Goal: Task Accomplishment & Management: Use online tool/utility

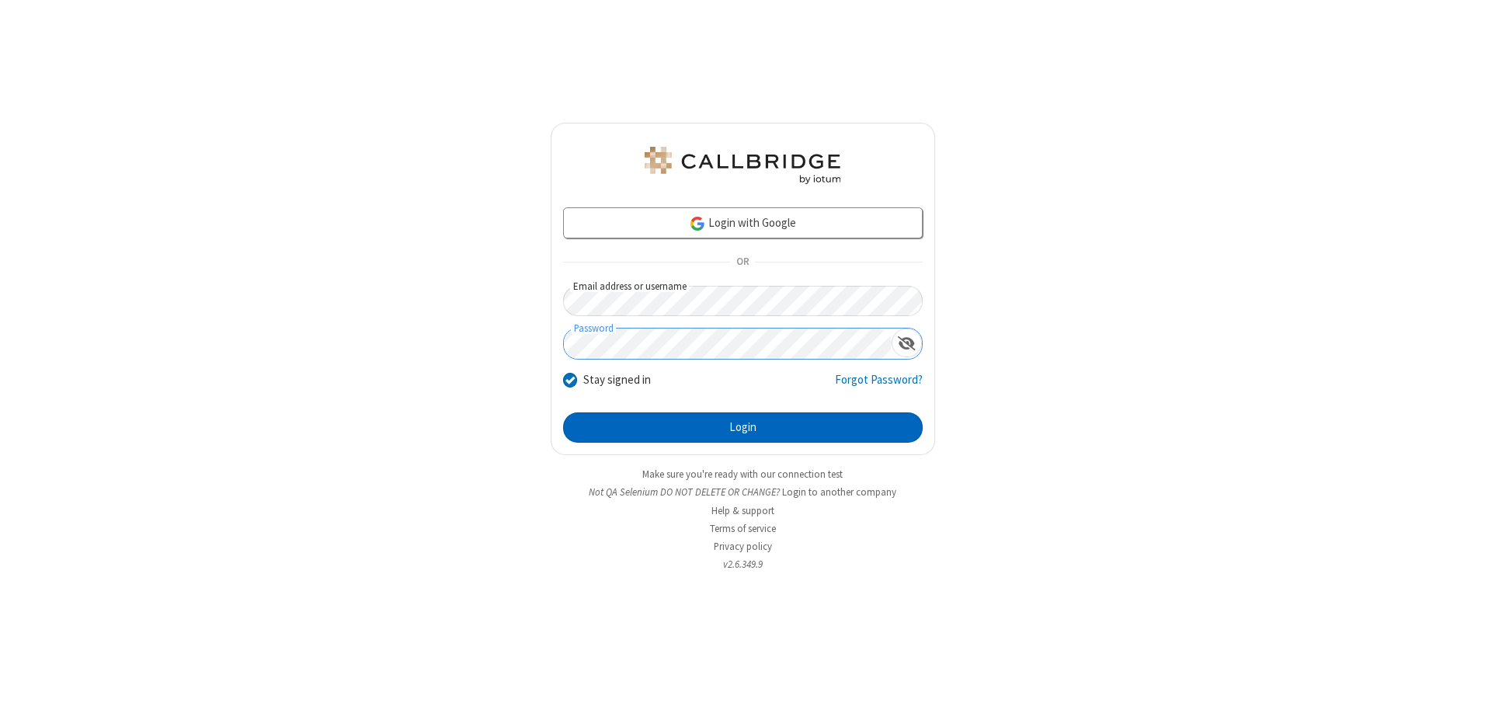
click at [743, 427] on button "Login" at bounding box center [743, 428] width 360 height 31
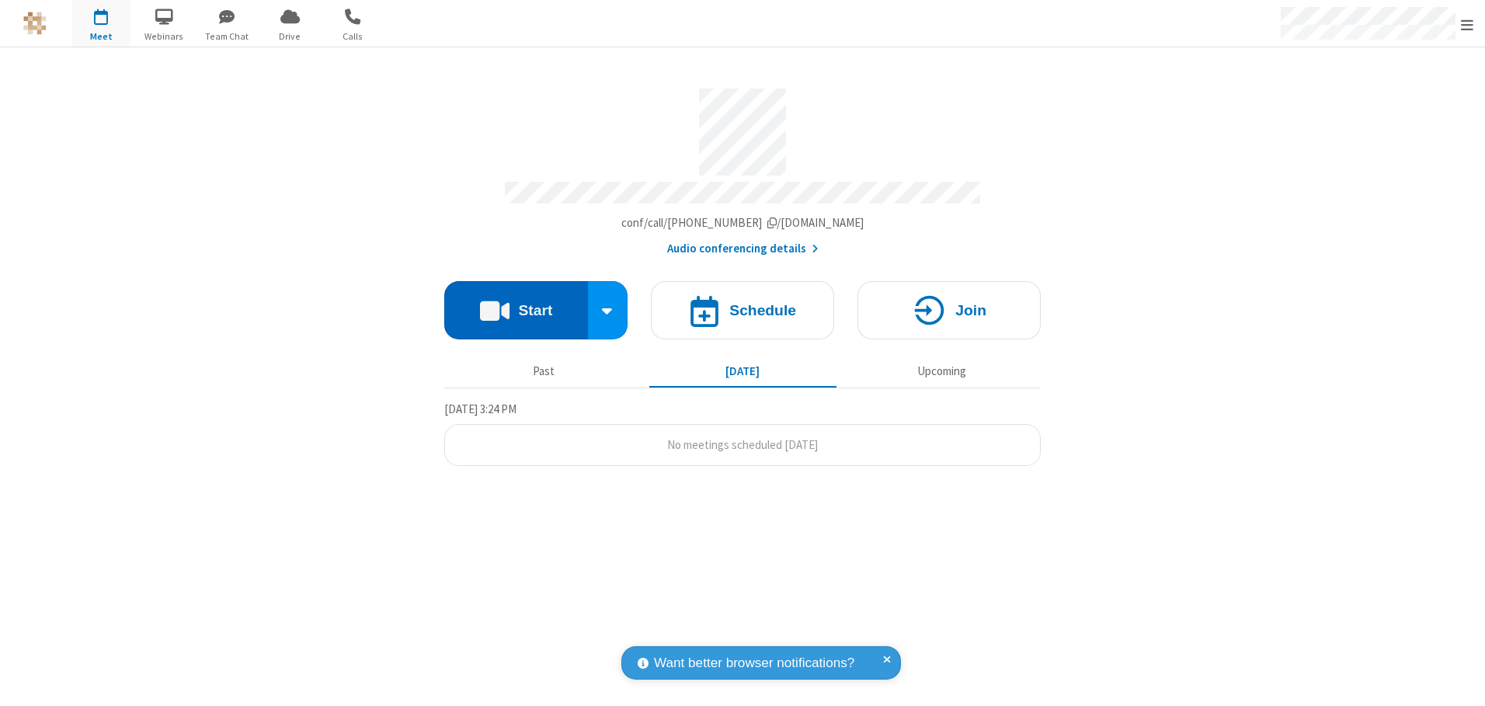
click at [516, 305] on button "Start" at bounding box center [516, 310] width 144 height 58
